Goal: Purchase product/service

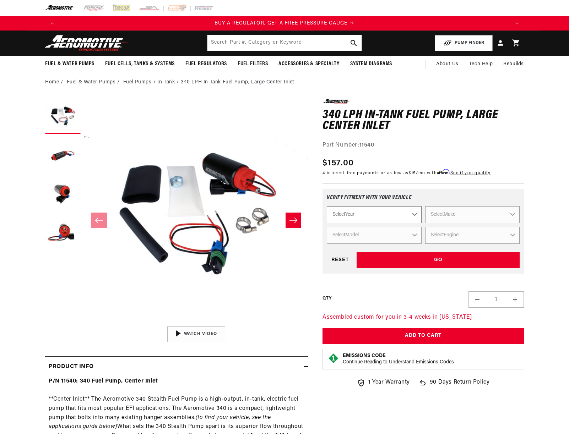
click at [400, 218] on select "Select Year [DATE] 2022 2021 2020 2019 2018 2017 2016 2015 2014 2013 2012 2011 …" at bounding box center [374, 214] width 94 height 17
click at [379, 219] on select "Select Year [DATE] 2022 2021 2020 2019 2018 2017 2016 2015 2014 2013 2012 2011 …" at bounding box center [374, 214] width 94 height 17
select select "1992"
click at [327, 206] on select "Select Year [DATE] 2022 2021 2020 2019 2018 2017 2016 2015 2014 2013 2012 2011 …" at bounding box center [374, 214] width 94 height 17
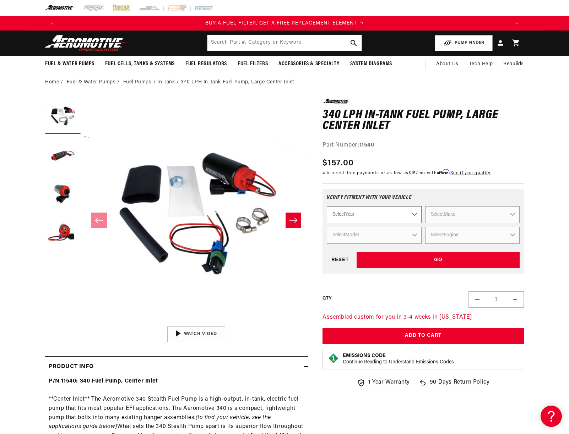
select select "1992"
click at [472, 213] on select "Select Make Acura Chevrolet Dodge Eagle Ford GMC Honda Jeep Lexus Mazda Mitsubi…" at bounding box center [472, 214] width 94 height 17
select select "Ford"
click at [425, 206] on select "Select Make Acura Chevrolet Dodge Eagle Ford GMC Honda Jeep Lexus Mazda Mitsubi…" at bounding box center [472, 214] width 94 height 17
select select "Ford"
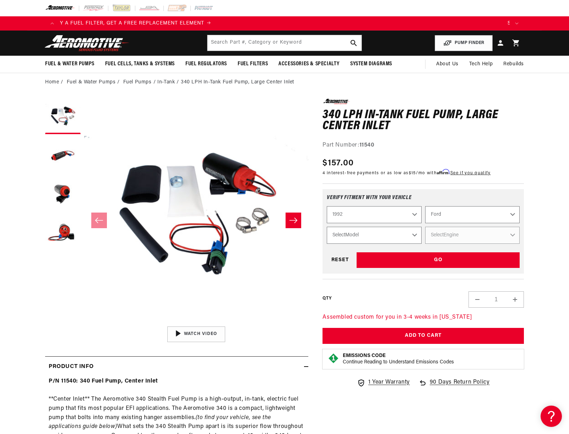
click at [399, 235] on select "Select Model Mustang Probe" at bounding box center [374, 235] width 94 height 17
select select "Mustang"
click at [327, 227] on select "Select Model Mustang Probe" at bounding box center [374, 235] width 94 height 17
select select "Mustang"
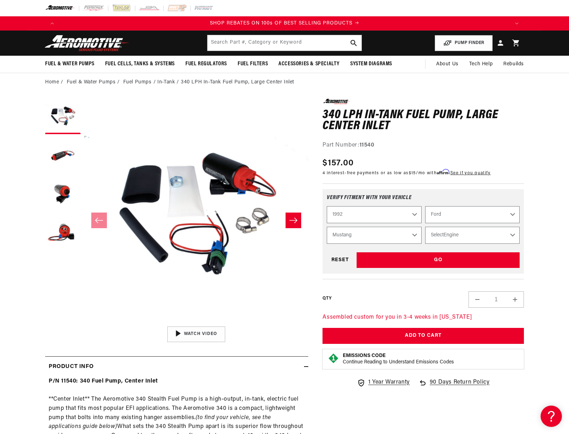
click at [478, 235] on select "Select Engine 2.3L 5.0L" at bounding box center [472, 235] width 94 height 17
select select "5.0L"
click at [425, 227] on select "Select Engine 2.3L 5.0L" at bounding box center [472, 235] width 94 height 17
select select "Engine"
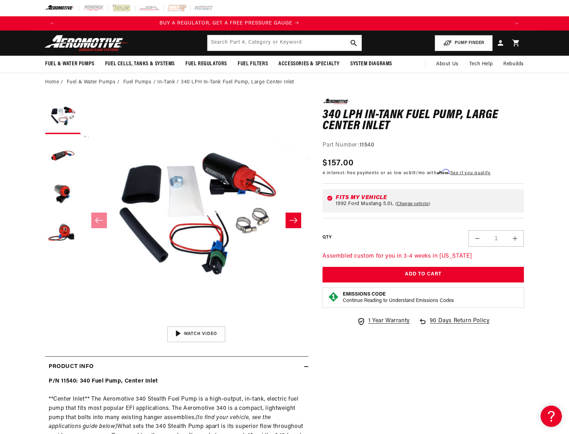
scroll to position [0, 0]
click at [297, 218] on icon "Slide right" at bounding box center [293, 220] width 9 height 7
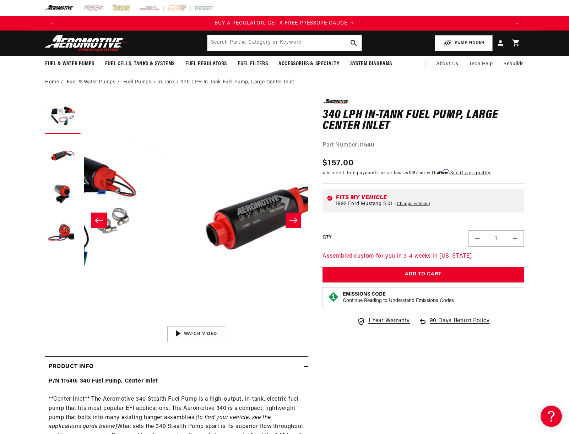
scroll to position [0, 224]
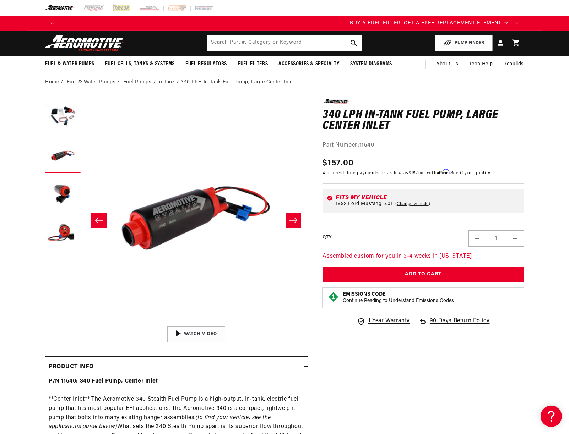
click at [297, 218] on icon "Slide right" at bounding box center [293, 220] width 9 height 7
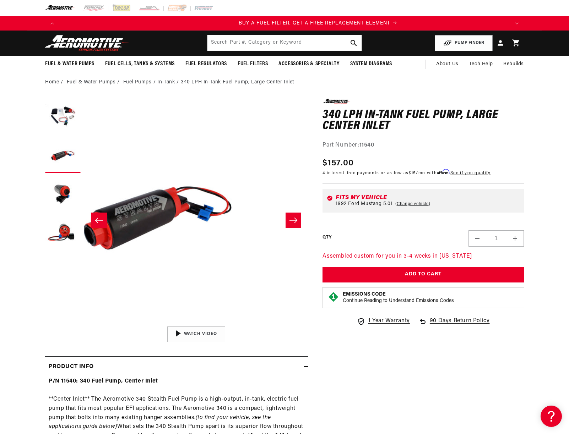
scroll to position [0, 0]
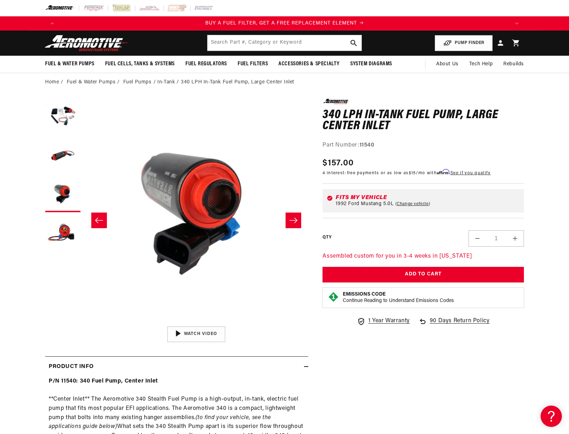
click at [297, 218] on icon "Slide right" at bounding box center [293, 220] width 9 height 7
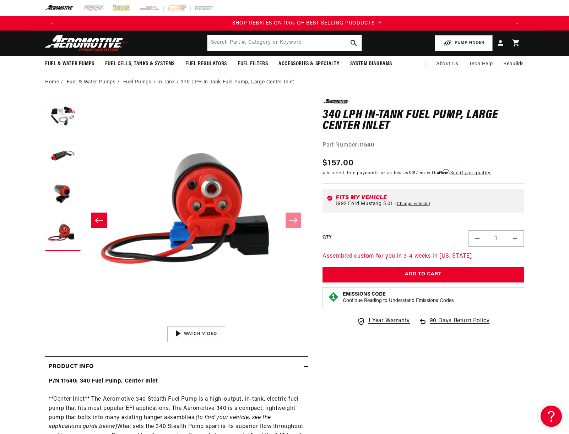
scroll to position [0, 900]
click at [98, 220] on icon "Slide left" at bounding box center [99, 220] width 9 height 7
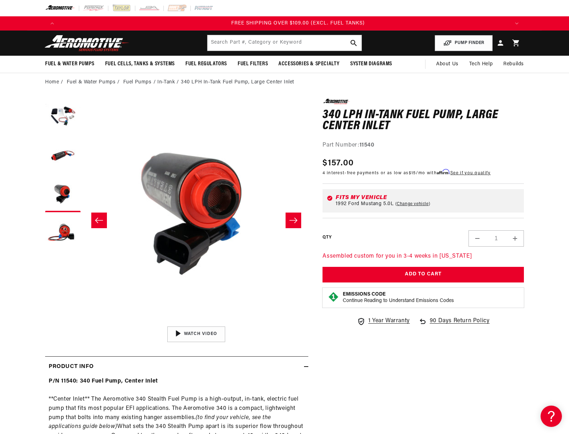
scroll to position [0, 1350]
click at [98, 220] on icon "Slide left" at bounding box center [99, 220] width 9 height 7
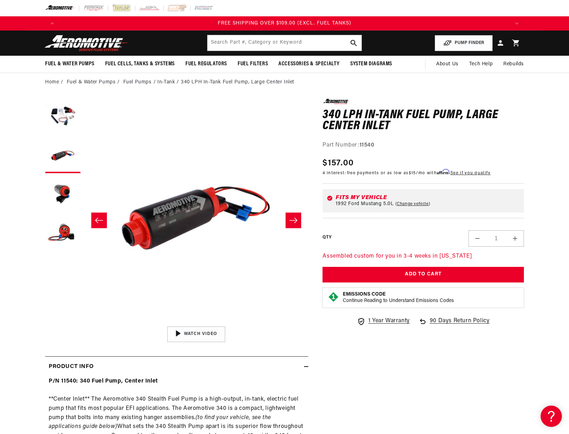
click at [98, 220] on icon "Slide left" at bounding box center [99, 220] width 9 height 7
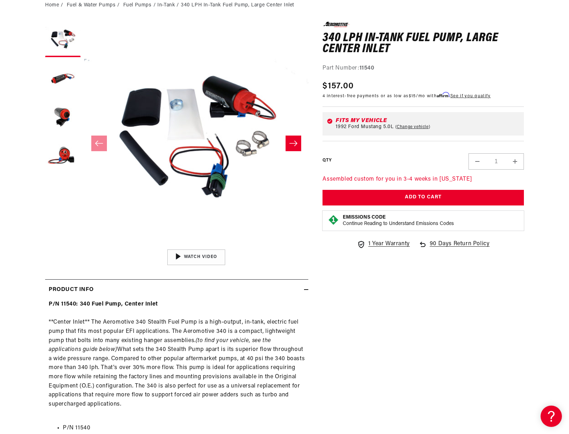
scroll to position [0, 0]
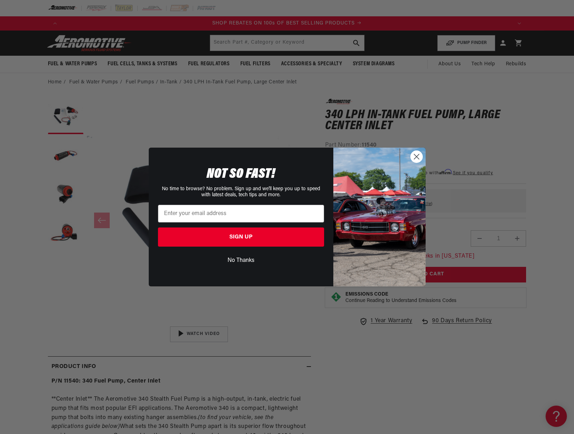
click at [235, 44] on div "Close dialog NOT SO FAST! No time to browse? No problem. Sign up and we'll keep…" at bounding box center [287, 217] width 574 height 434
